Goal: Transaction & Acquisition: Download file/media

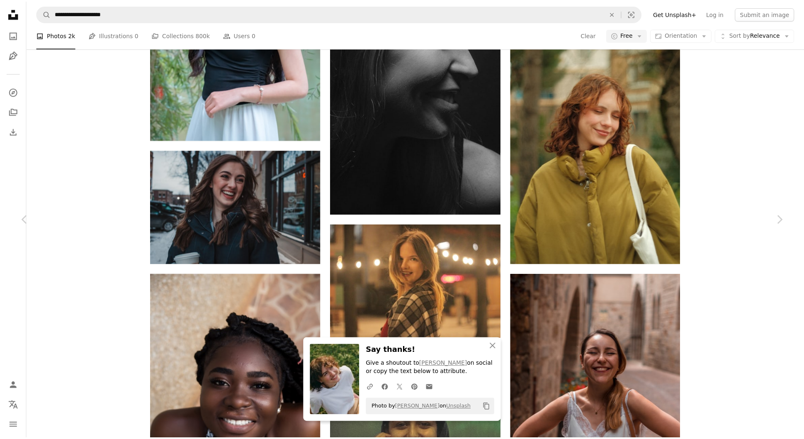
scroll to position [48431, 0]
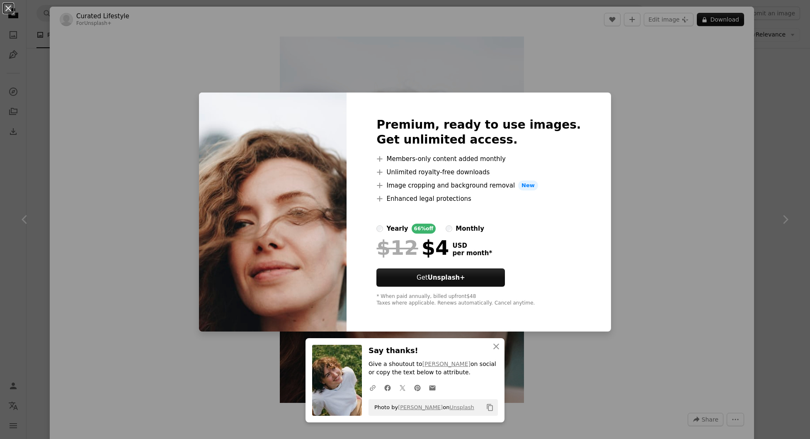
click at [664, 75] on div "An X shape An X shape Close Say thanks! Give a shoutout to [PERSON_NAME] on soc…" at bounding box center [405, 219] width 810 height 439
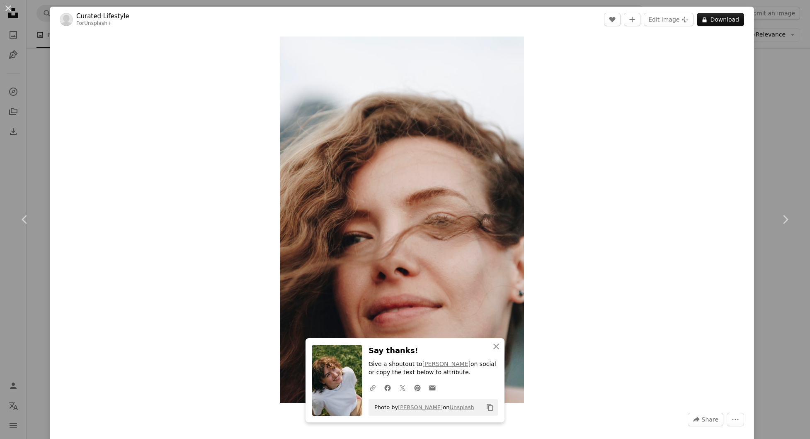
click at [791, 83] on div "An X shape Chevron left Chevron right An X shape Close Say thanks! Give a shout…" at bounding box center [405, 219] width 810 height 439
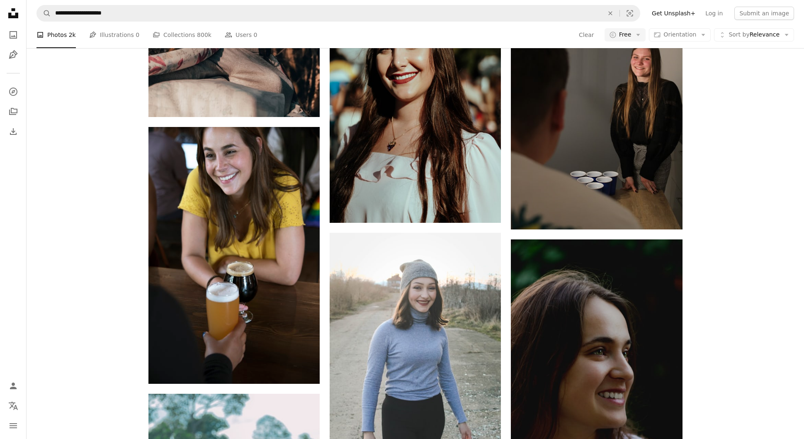
scroll to position [74705, 0]
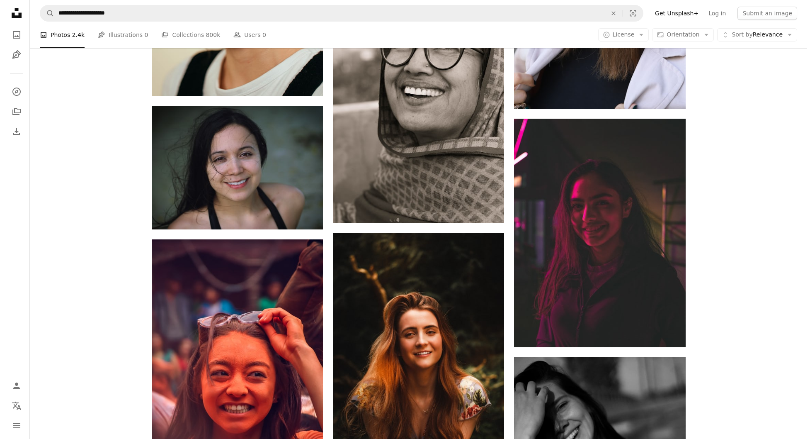
scroll to position [29886, 0]
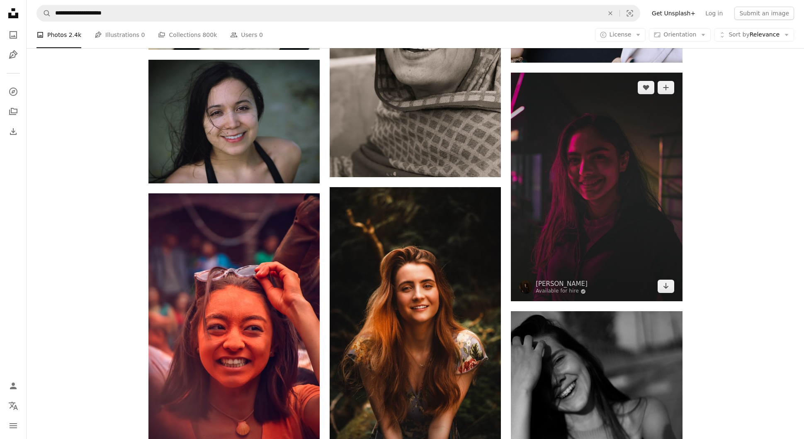
click at [598, 244] on img at bounding box center [596, 187] width 171 height 228
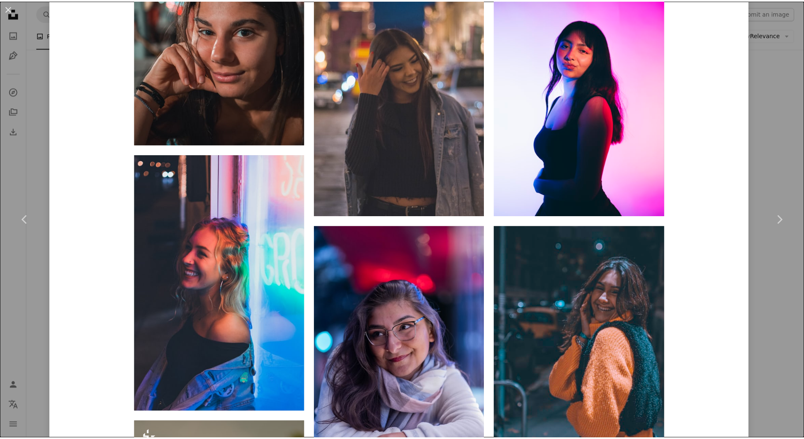
scroll to position [1558, 0]
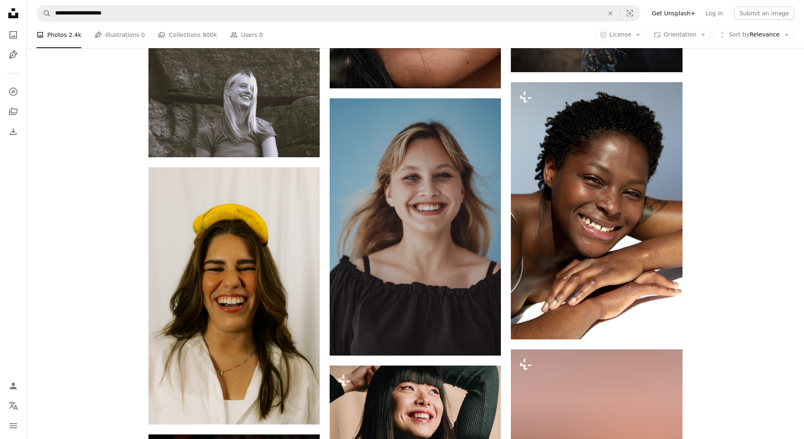
scroll to position [44977, 0]
